Goal: Task Accomplishment & Management: Use online tool/utility

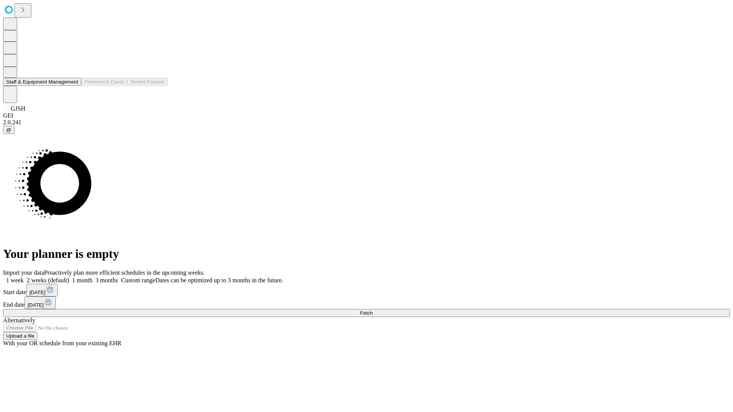
click at [73, 86] on button "Staff & Equipment Management" at bounding box center [42, 82] width 78 height 8
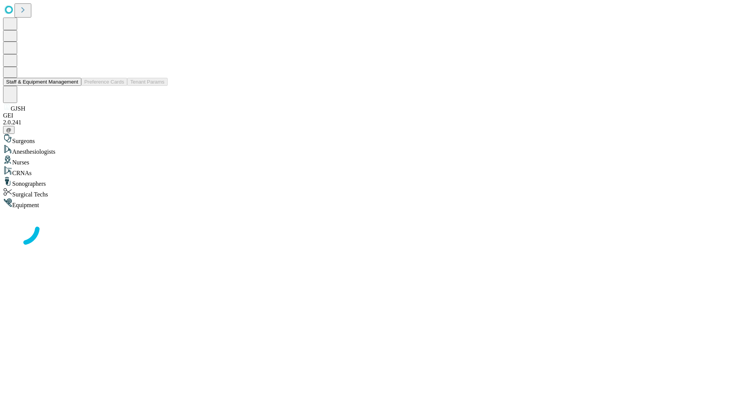
click at [73, 86] on button "Staff & Equipment Management" at bounding box center [42, 82] width 78 height 8
